Goal: Use online tool/utility: Utilize a website feature to perform a specific function

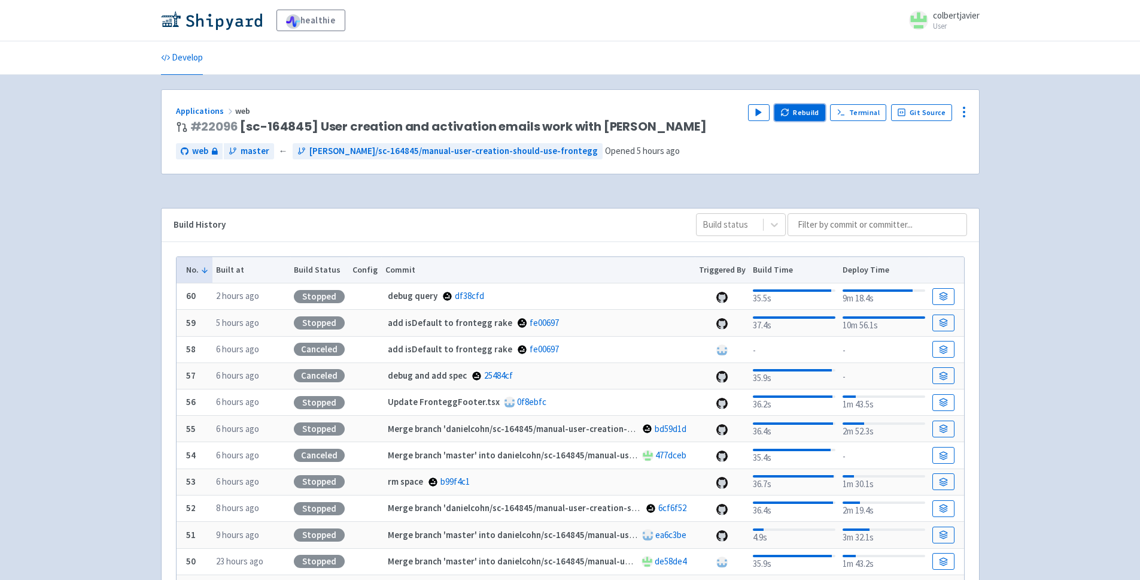
click at [788, 111] on icon "button" at bounding box center [785, 112] width 9 height 9
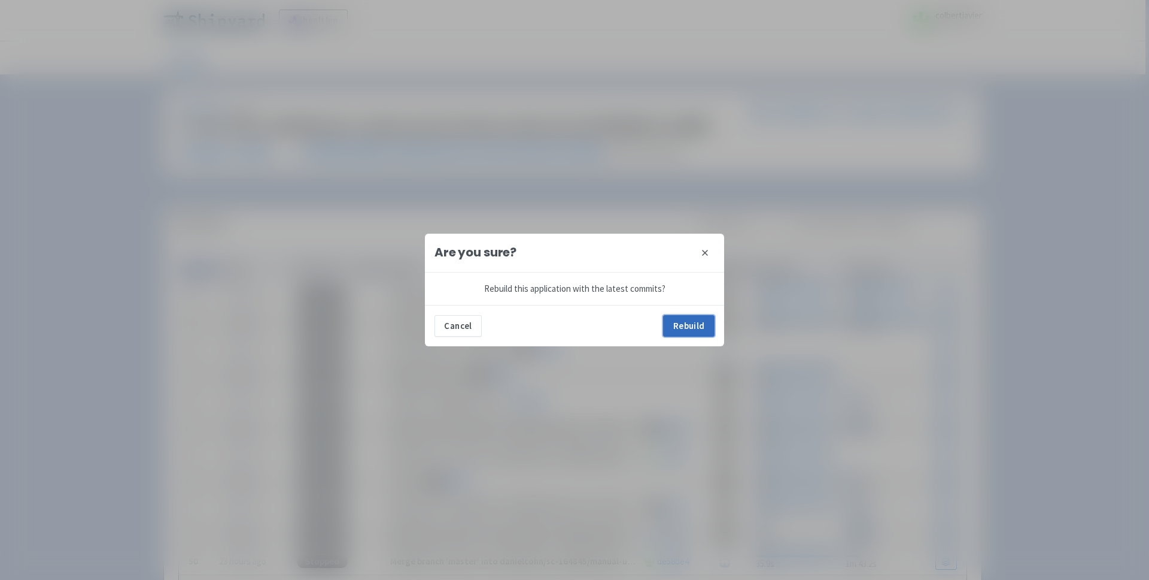
click at [674, 317] on button "Rebuild" at bounding box center [688, 326] width 51 height 22
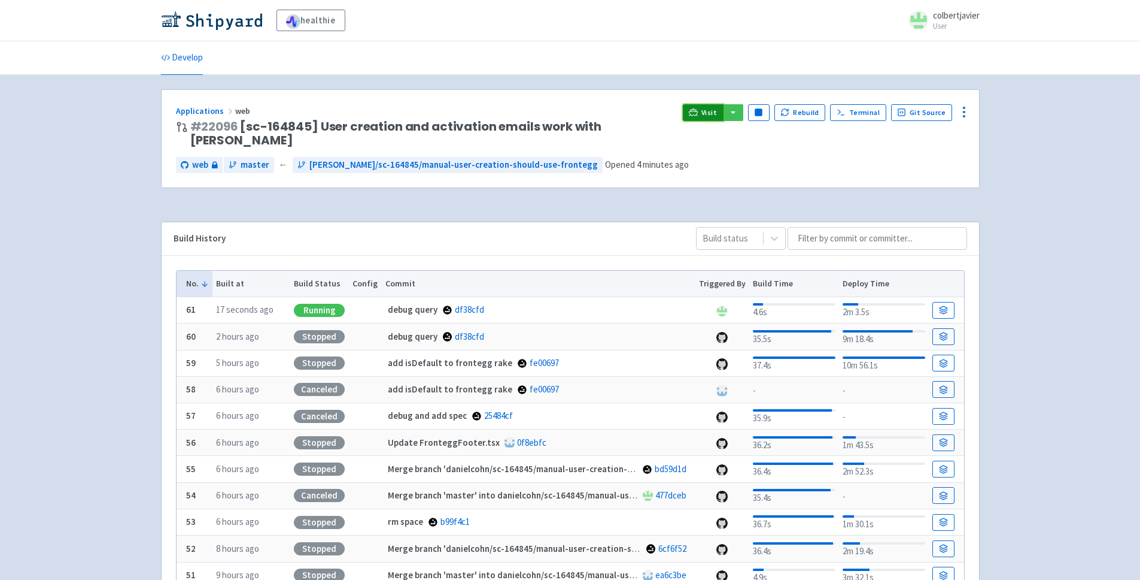
click at [709, 117] on span "Visit" at bounding box center [710, 113] width 16 height 10
click at [761, 113] on rect "button" at bounding box center [759, 112] width 7 height 7
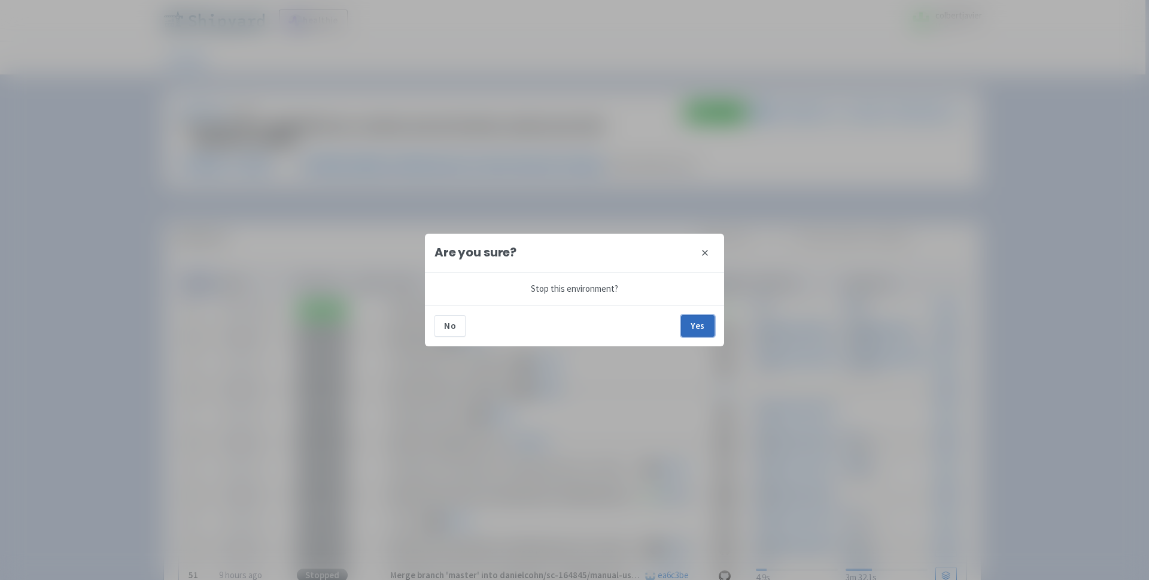
click at [710, 329] on button "Yes" at bounding box center [698, 326] width 34 height 22
